Goal: Task Accomplishment & Management: Use online tool/utility

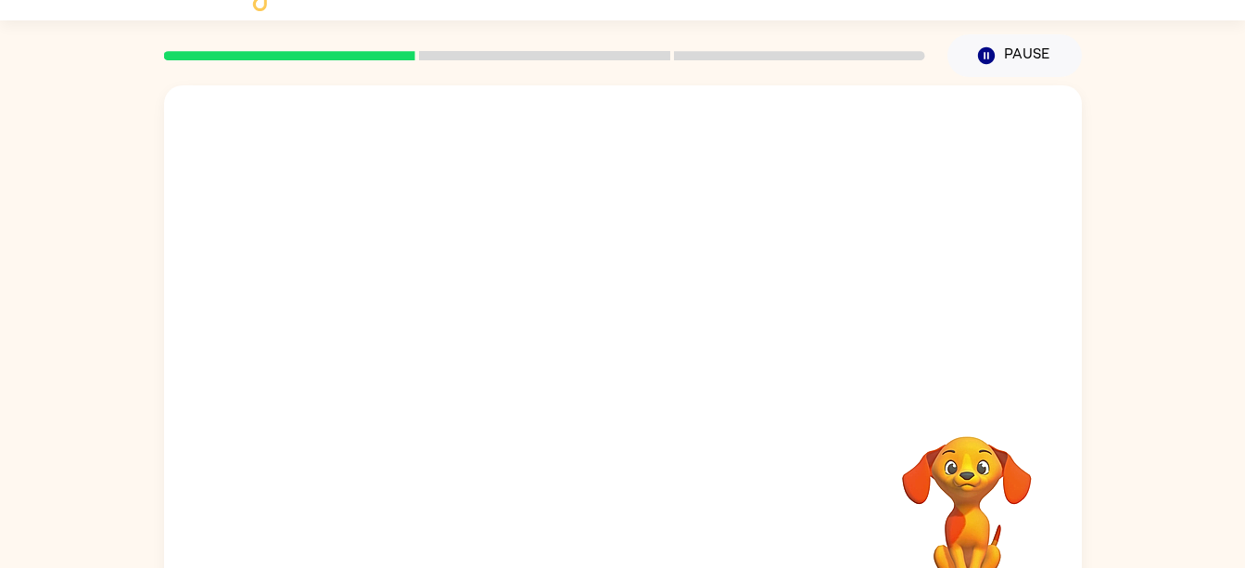
scroll to position [84, 0]
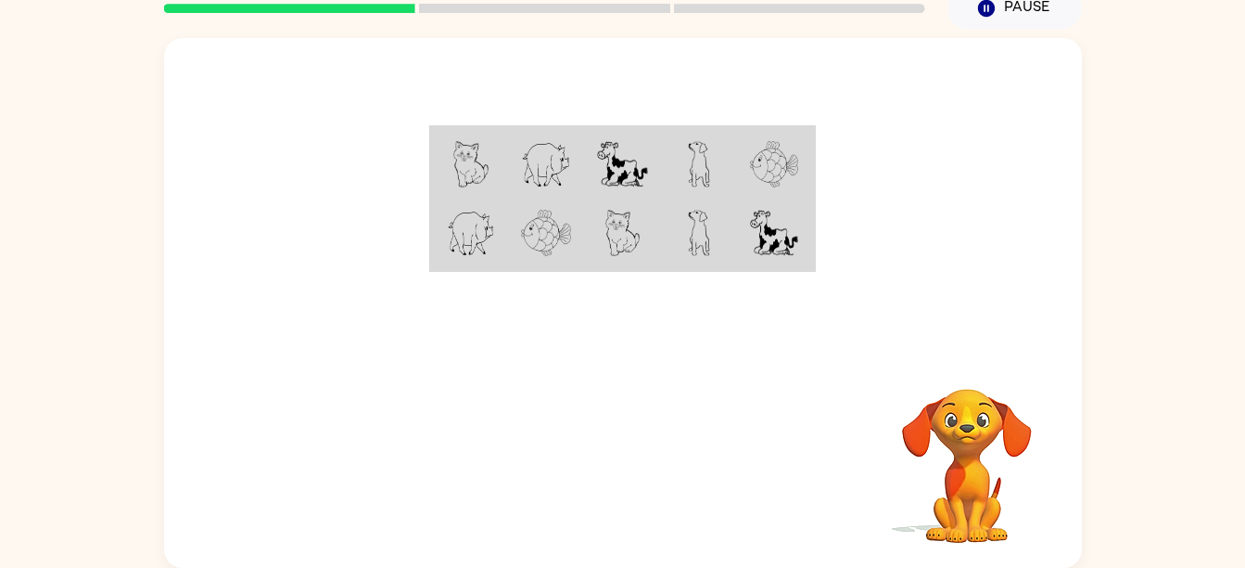
click at [823, 409] on div "Your browser must support playing .mp4 files to use Literably. Please try using…" at bounding box center [623, 303] width 918 height 530
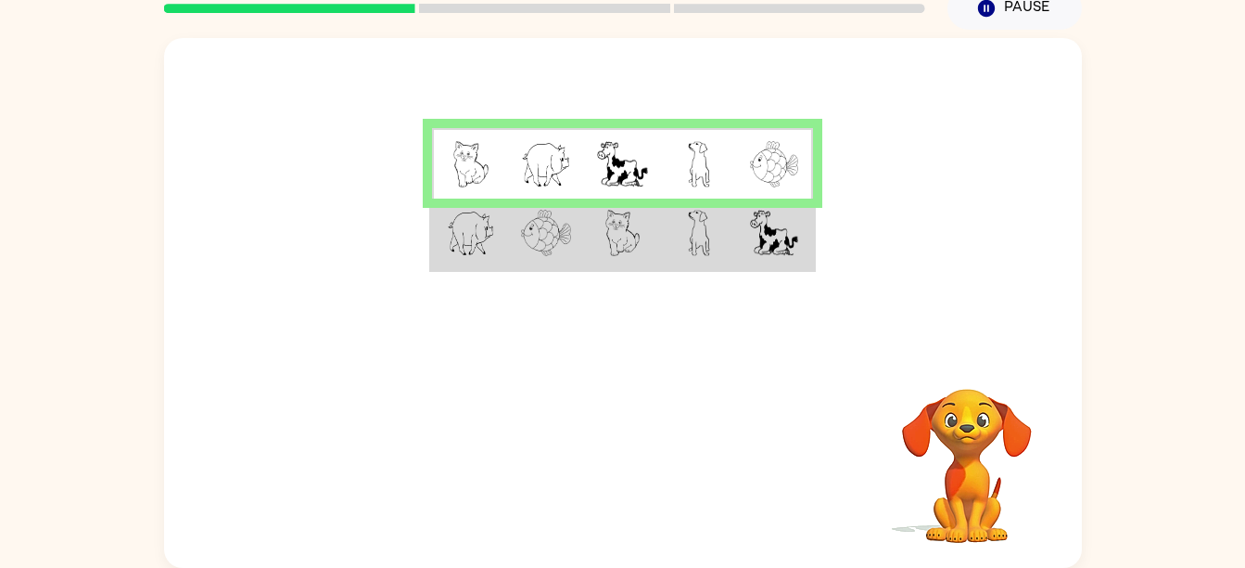
click at [672, 183] on td at bounding box center [699, 163] width 76 height 71
click at [654, 229] on td at bounding box center [622, 233] width 76 height 71
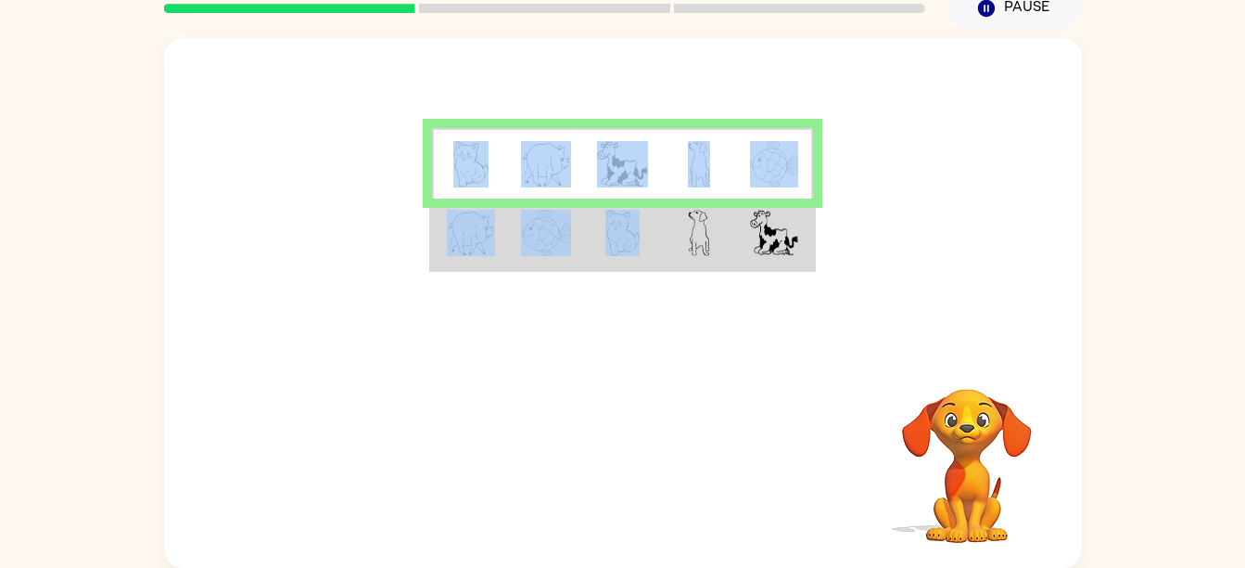
click at [660, 221] on tr at bounding box center [623, 233] width 382 height 71
click at [661, 221] on td at bounding box center [699, 233] width 76 height 71
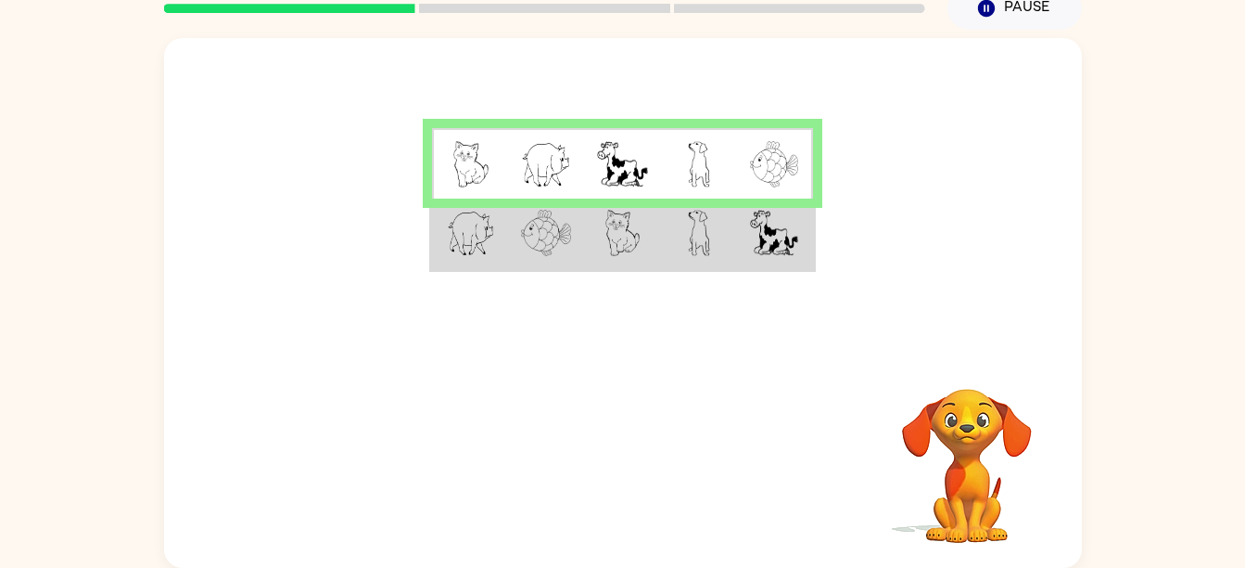
click at [694, 270] on table at bounding box center [622, 198] width 387 height 147
click at [712, 227] on td at bounding box center [699, 233] width 76 height 71
click at [717, 233] on td at bounding box center [699, 233] width 76 height 71
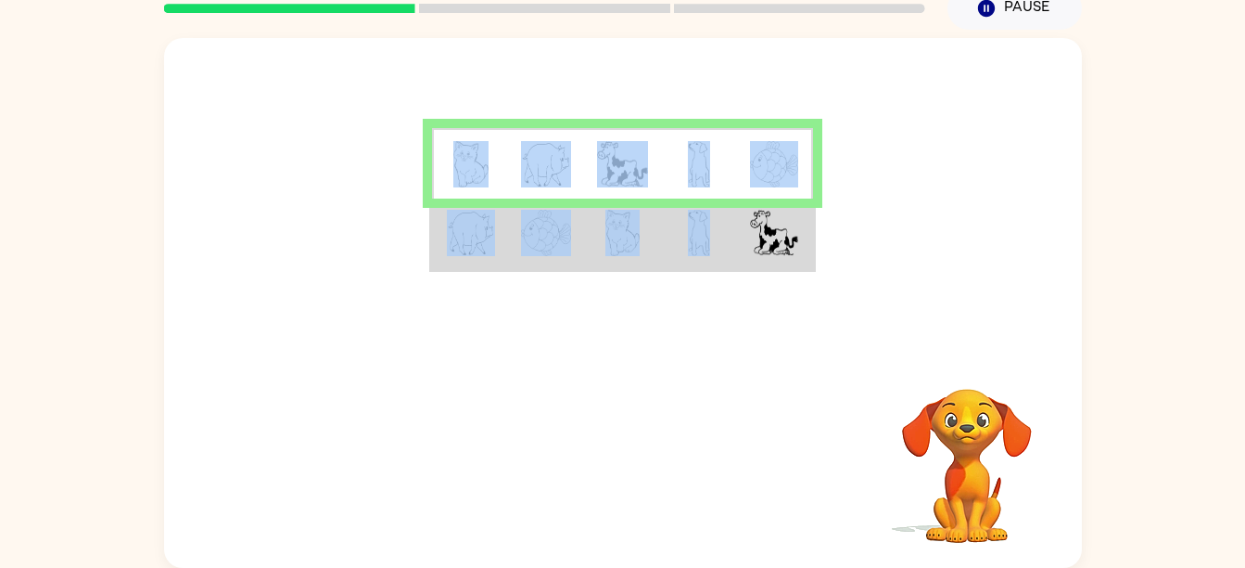
click at [717, 233] on td at bounding box center [699, 233] width 76 height 71
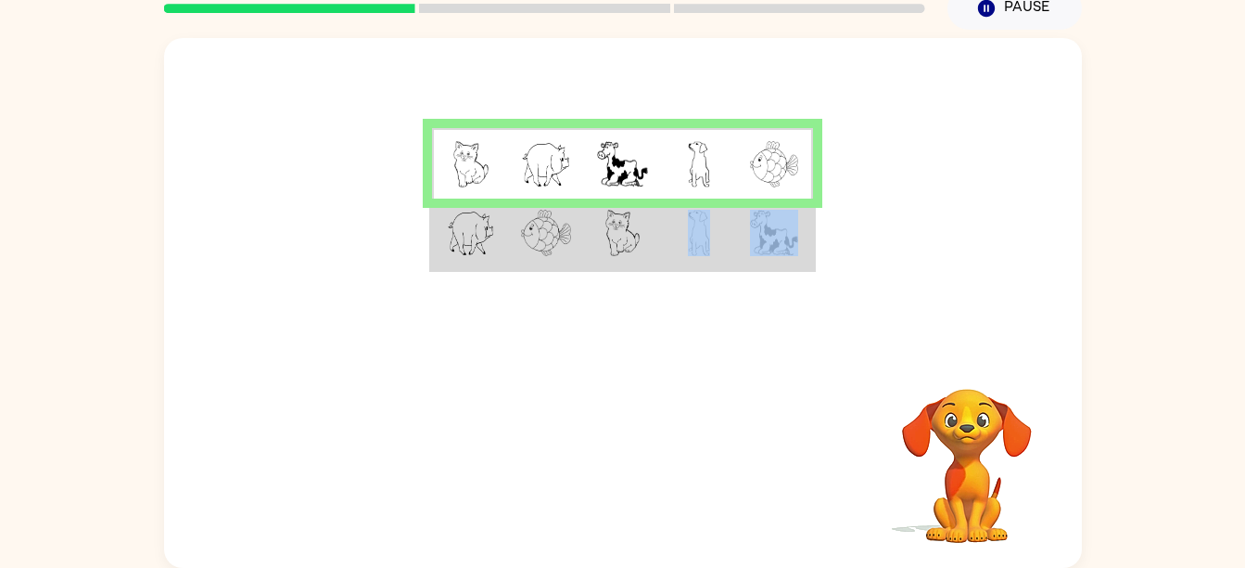
click at [717, 233] on td at bounding box center [699, 233] width 76 height 71
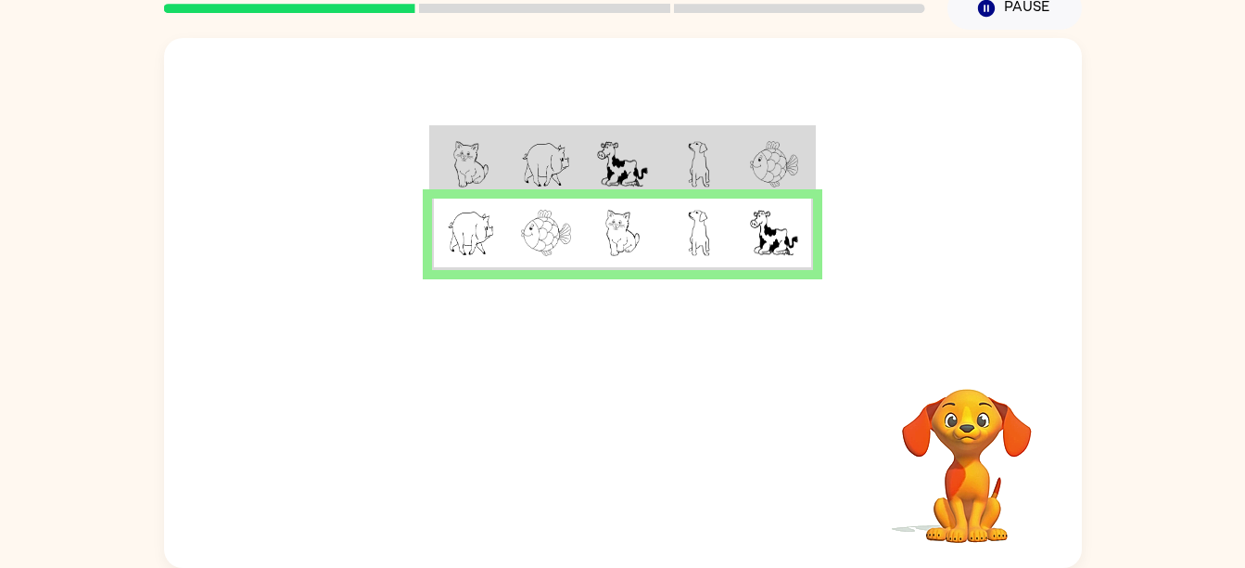
drag, startPoint x: 714, startPoint y: 236, endPoint x: 444, endPoint y: 289, distance: 275.0
click at [444, 289] on div at bounding box center [623, 194] width 918 height 312
click at [595, 465] on div "Your browser must support playing .mp4 files to use Literably. Please try using…" at bounding box center [623, 463] width 918 height 209
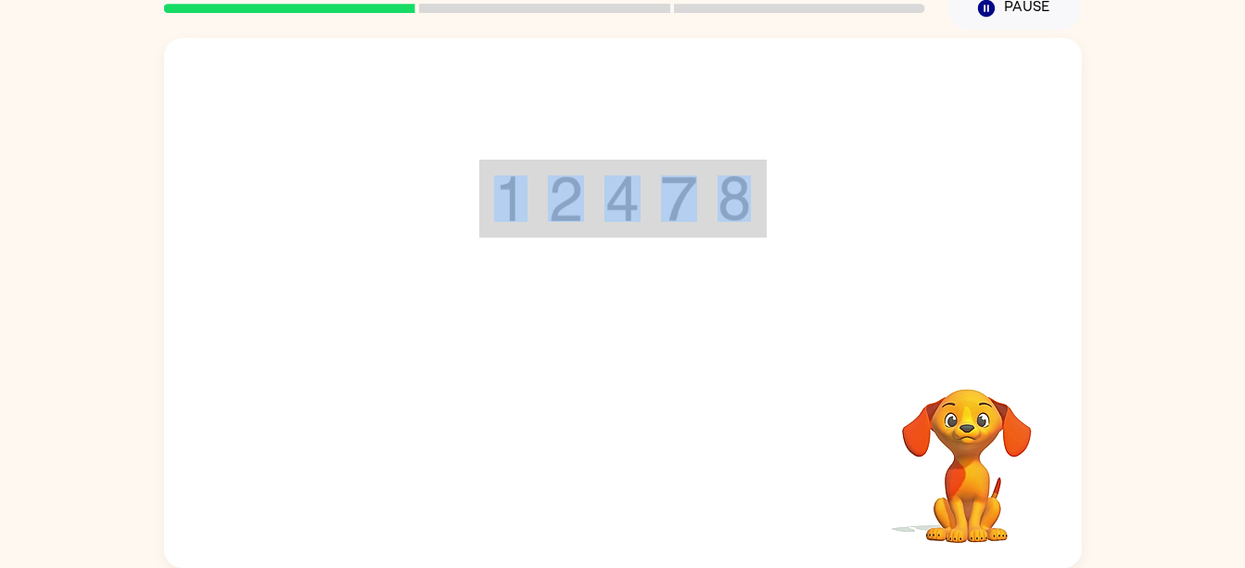
click at [595, 463] on div "Your browser must support playing .mp4 files to use Literably. Please try using…" at bounding box center [623, 303] width 918 height 530
drag, startPoint x: 595, startPoint y: 463, endPoint x: 582, endPoint y: 284, distance: 179.5
click at [582, 284] on div at bounding box center [623, 194] width 918 height 312
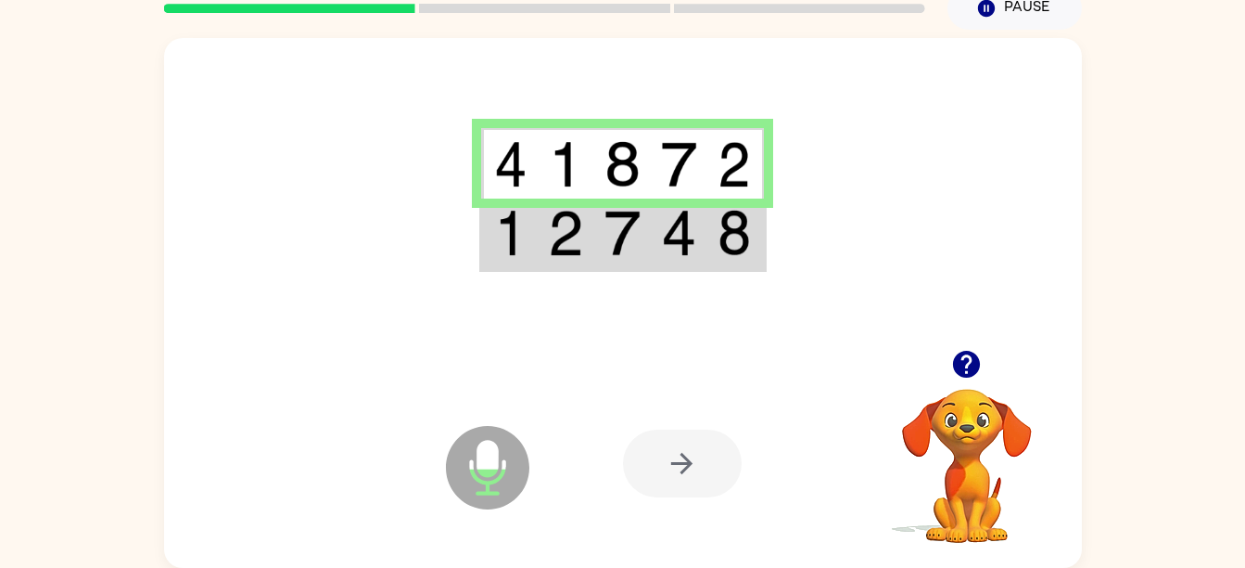
click at [486, 173] on td at bounding box center [509, 163] width 57 height 71
click at [504, 231] on img at bounding box center [510, 233] width 33 height 46
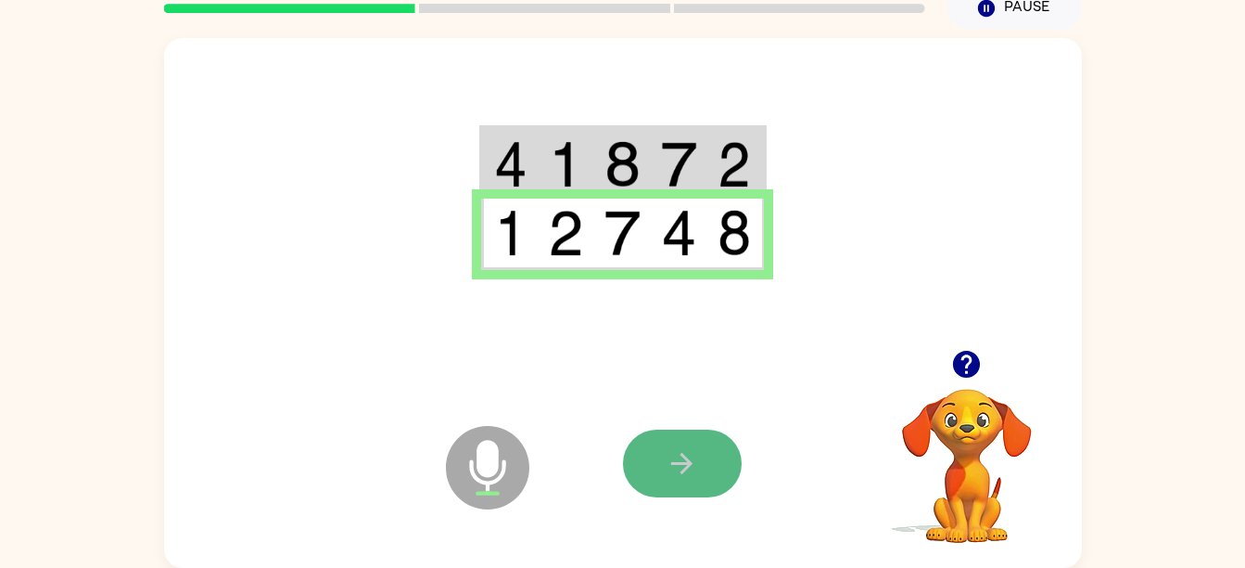
click at [708, 464] on button "button" at bounding box center [682, 463] width 119 height 68
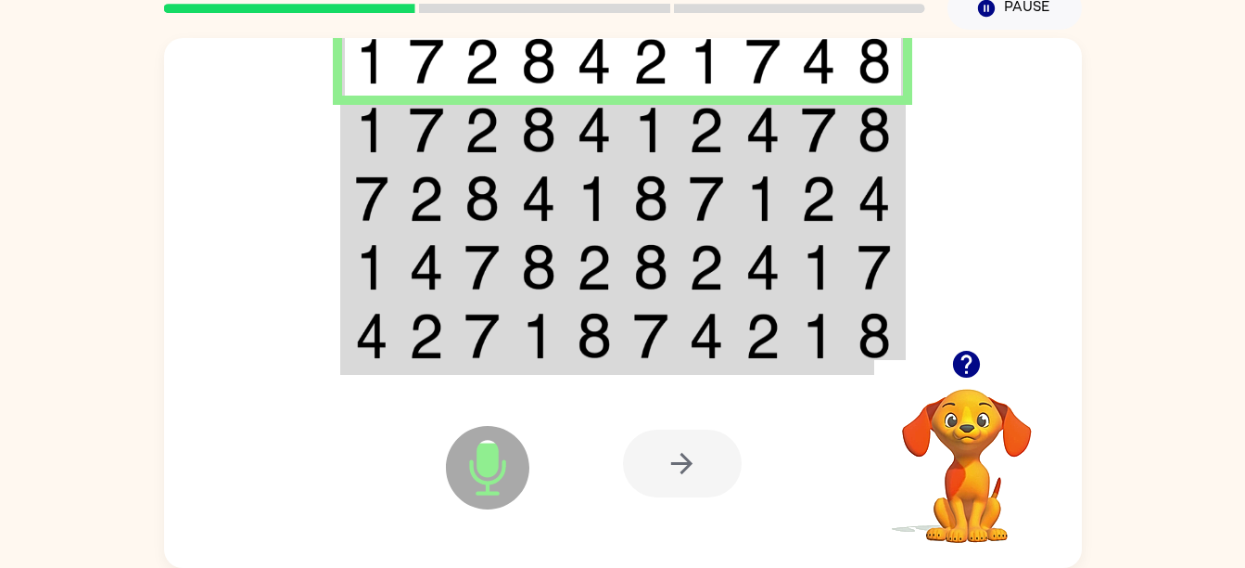
click at [492, 211] on img at bounding box center [482, 198] width 35 height 46
click at [498, 143] on img at bounding box center [482, 130] width 35 height 46
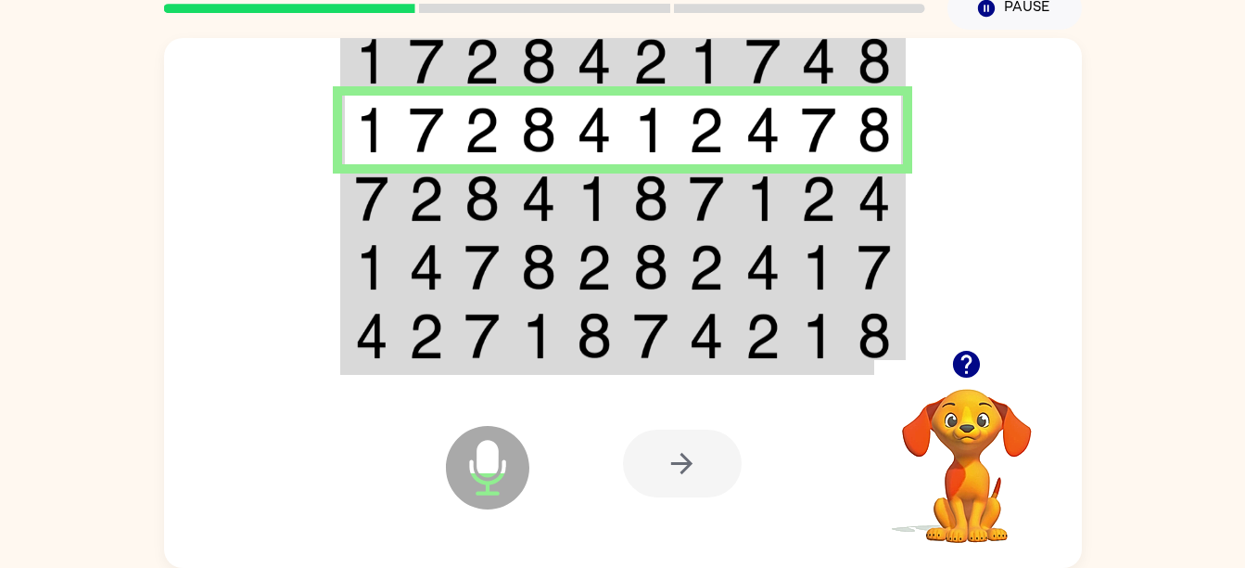
click at [498, 143] on img at bounding box center [482, 130] width 35 height 46
click at [737, 196] on td at bounding box center [763, 198] width 57 height 69
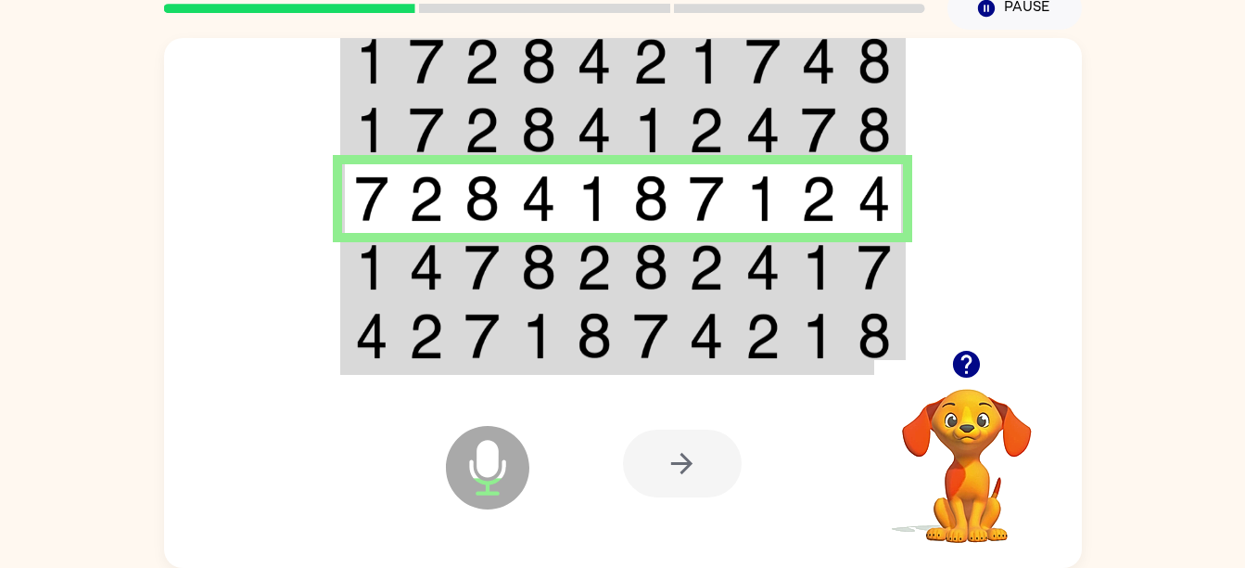
click at [427, 297] on td at bounding box center [427, 267] width 57 height 69
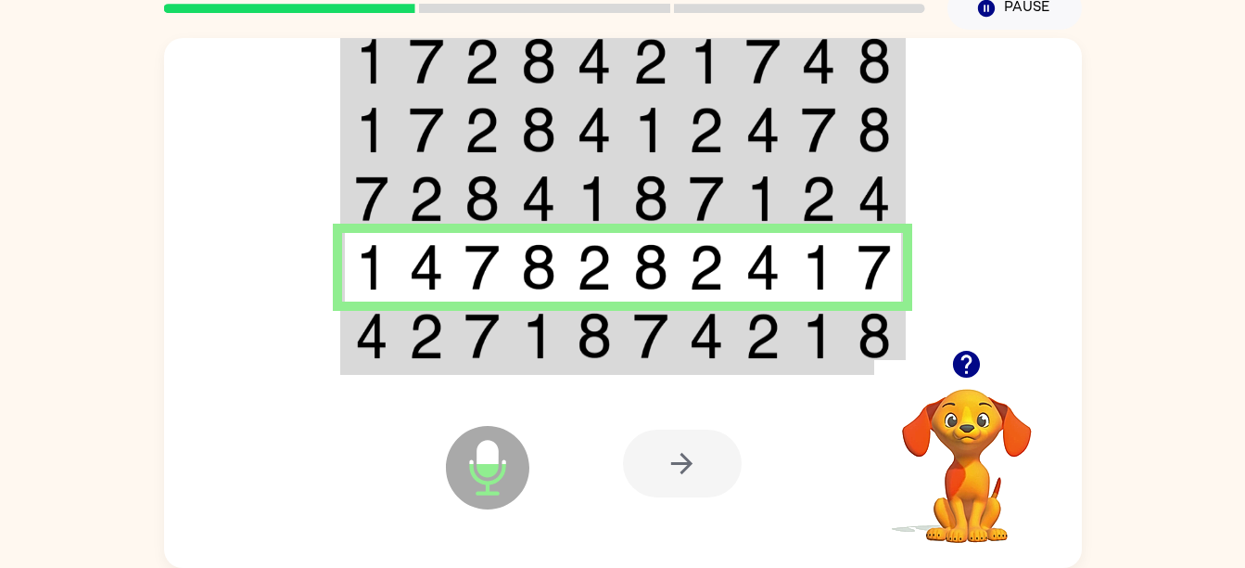
click at [491, 341] on img at bounding box center [482, 336] width 35 height 46
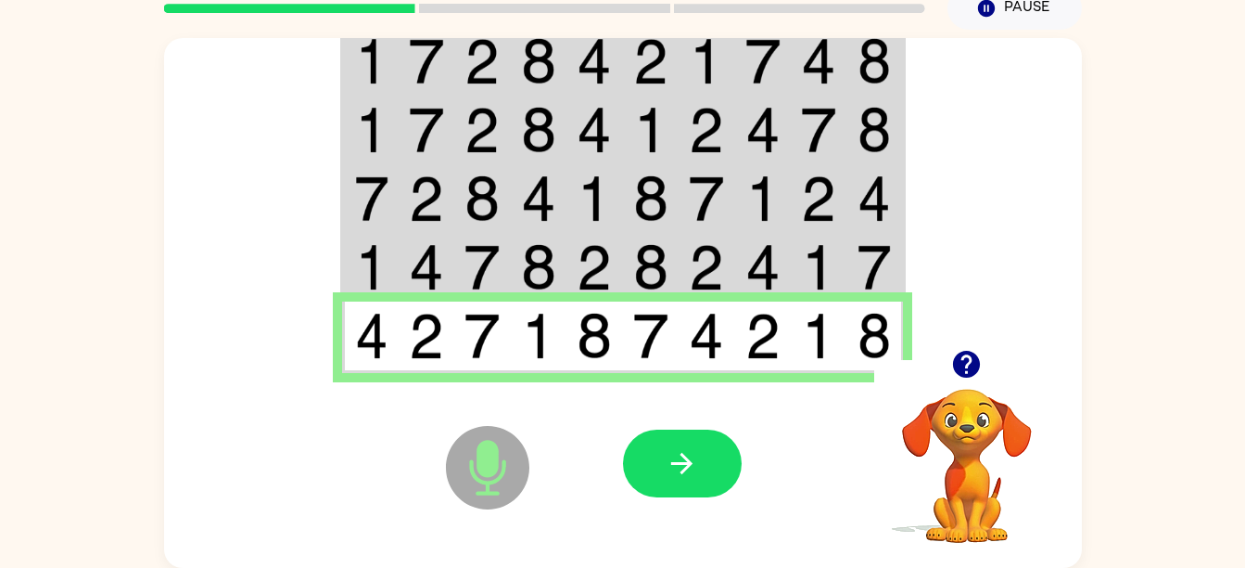
click at [618, 466] on icon "Microphone The Microphone is here when it is your turn to talk" at bounding box center [580, 490] width 278 height 139
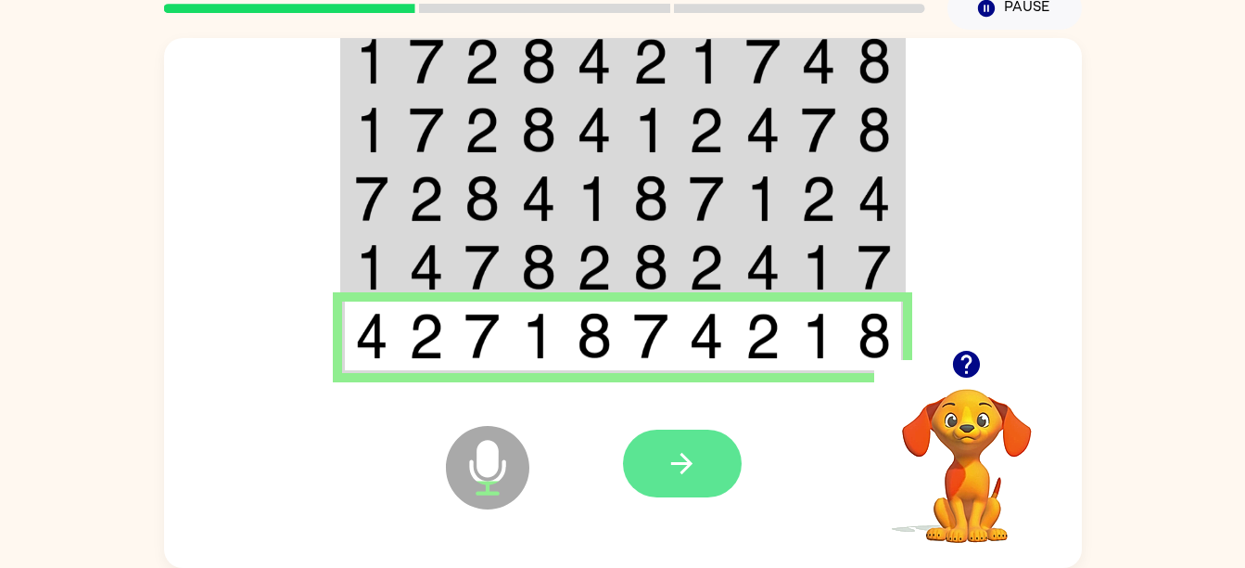
click at [642, 466] on button "button" at bounding box center [682, 463] width 119 height 68
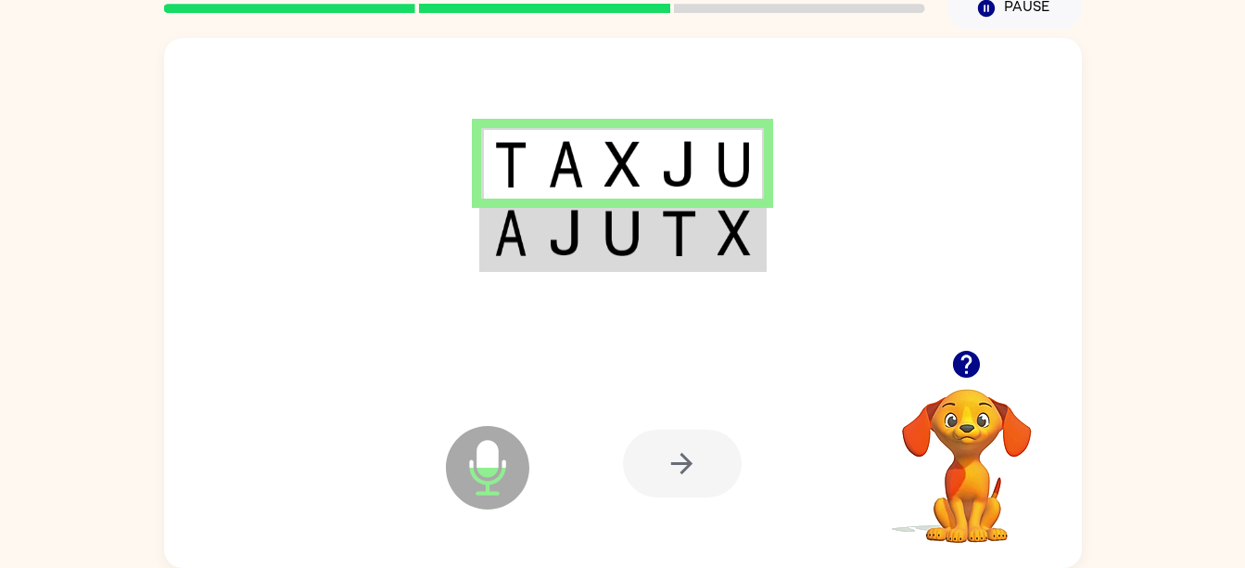
click at [494, 252] on img at bounding box center [510, 233] width 33 height 46
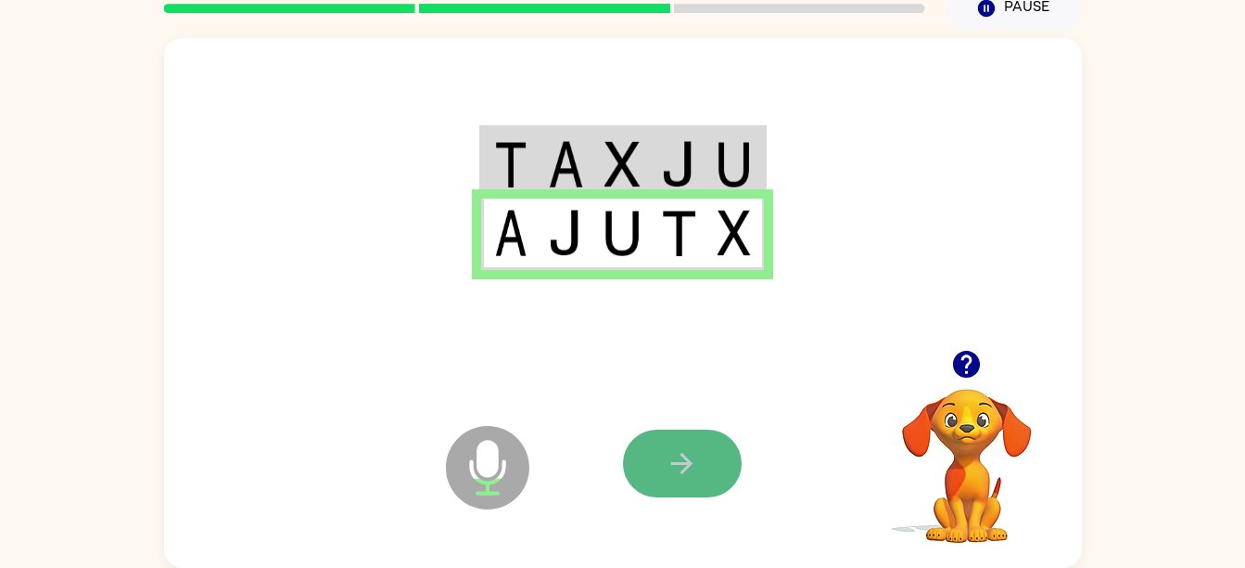
click at [670, 453] on icon "button" at bounding box center [682, 463] width 32 height 32
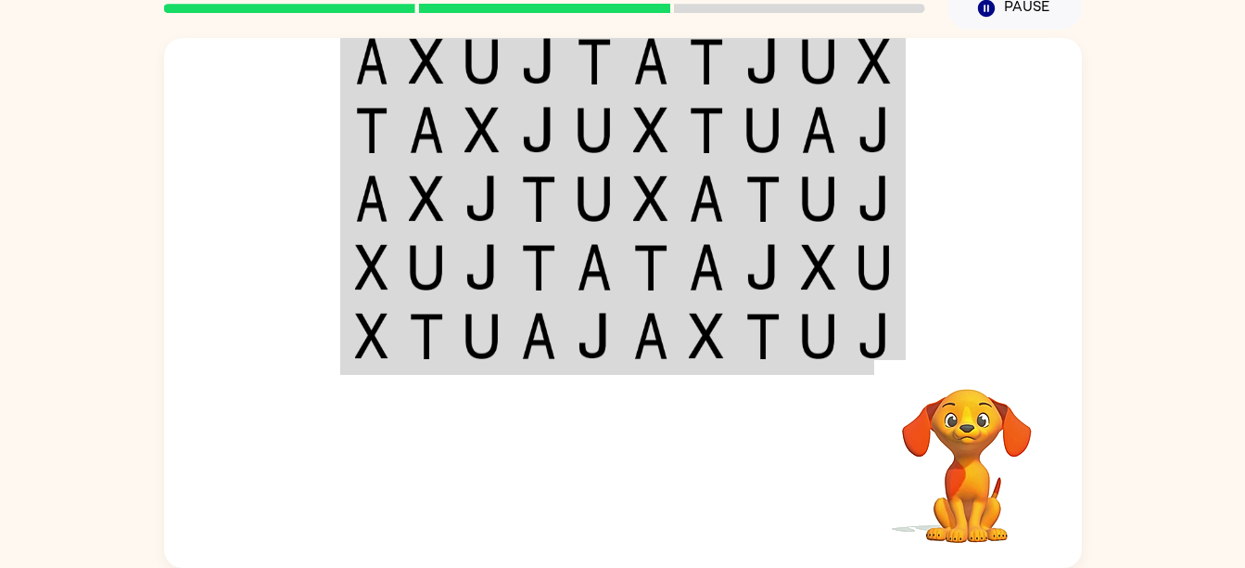
scroll to position [0, 0]
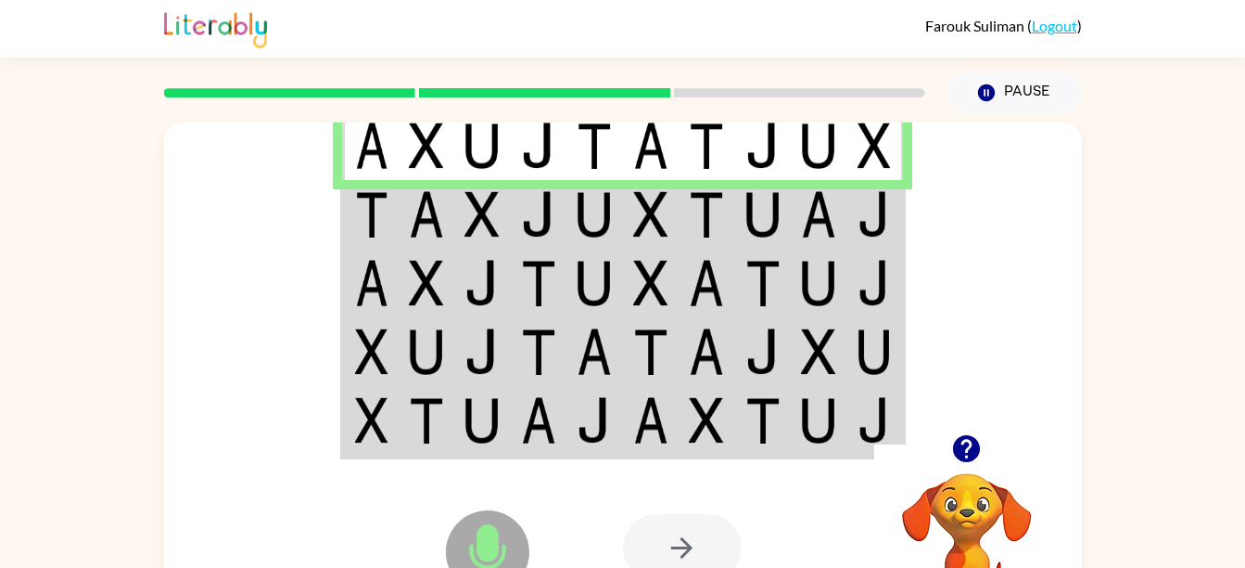
click at [384, 237] on img at bounding box center [371, 214] width 33 height 46
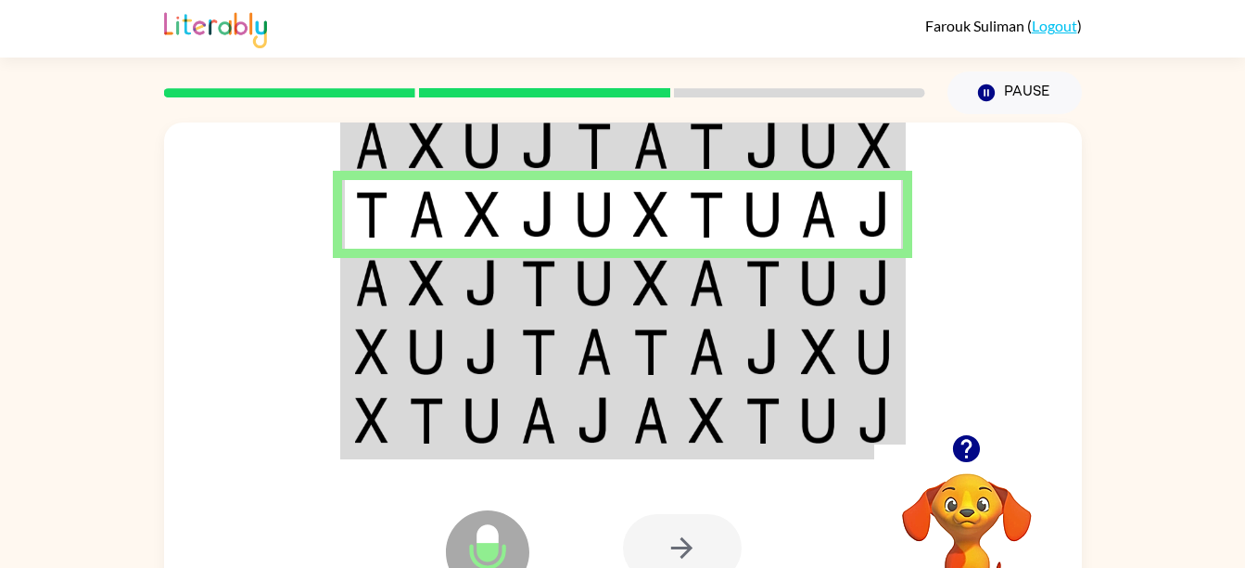
click at [496, 284] on img at bounding box center [482, 283] width 35 height 46
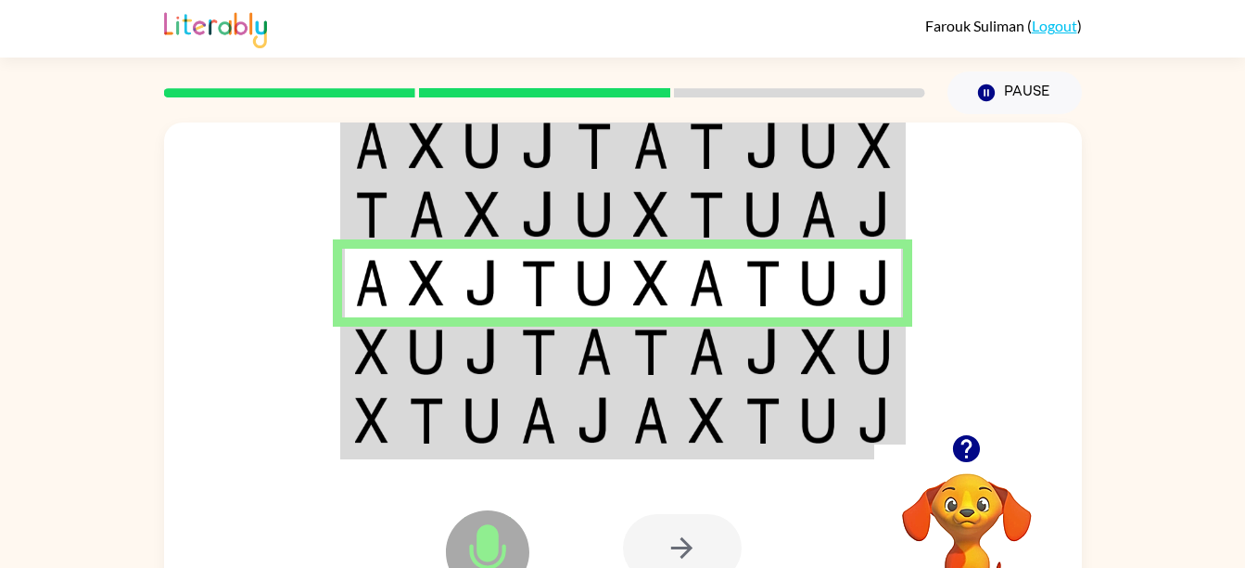
click at [602, 306] on img at bounding box center [594, 283] width 35 height 46
click at [586, 320] on td at bounding box center [595, 351] width 57 height 69
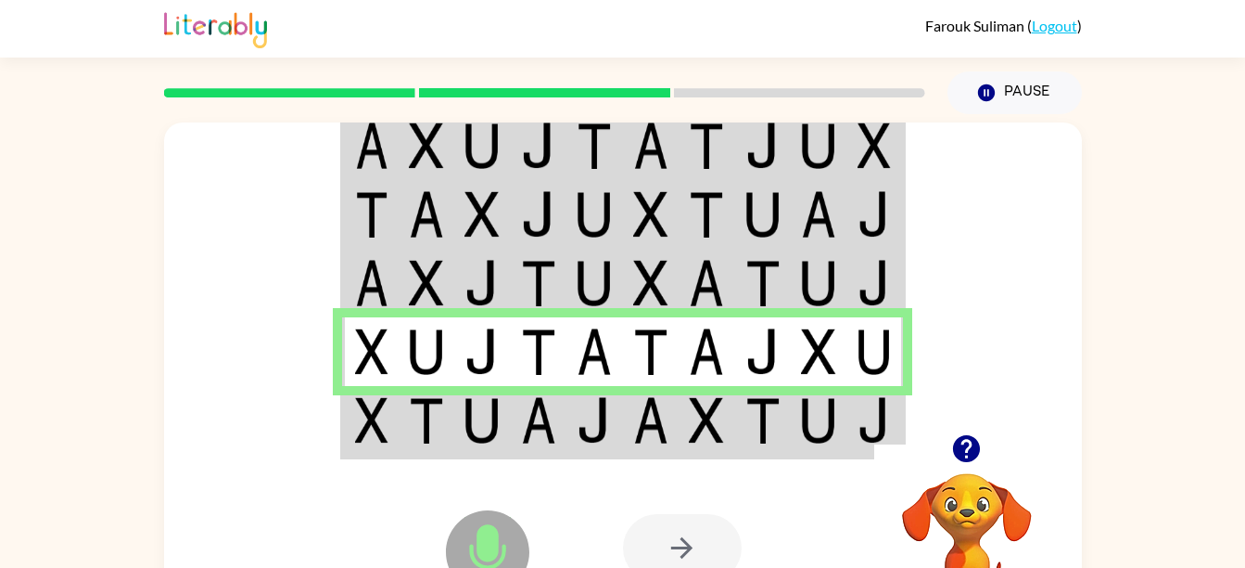
click at [466, 450] on icon at bounding box center [488, 509] width 46 height 139
click at [539, 444] on div "Microphone The Microphone is here when it is your turn to talk Your browser mus…" at bounding box center [623, 547] width 918 height 209
click at [404, 398] on td at bounding box center [427, 421] width 57 height 71
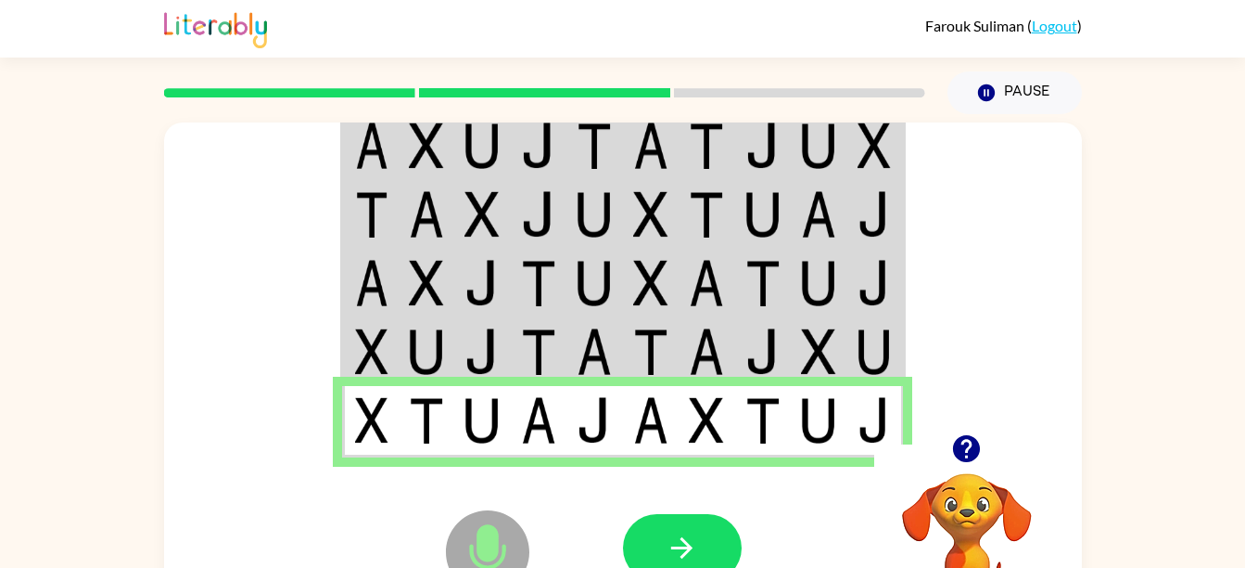
click at [656, 505] on icon "Microphone The Microphone is here when it is your turn to talk" at bounding box center [580, 574] width 278 height 139
click at [686, 522] on button "button" at bounding box center [682, 548] width 119 height 68
